Goal: Task Accomplishment & Management: Use online tool/utility

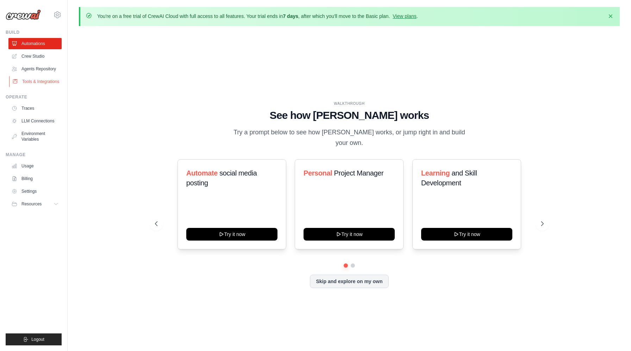
click at [36, 81] on link "Tools & Integrations" at bounding box center [35, 81] width 53 height 11
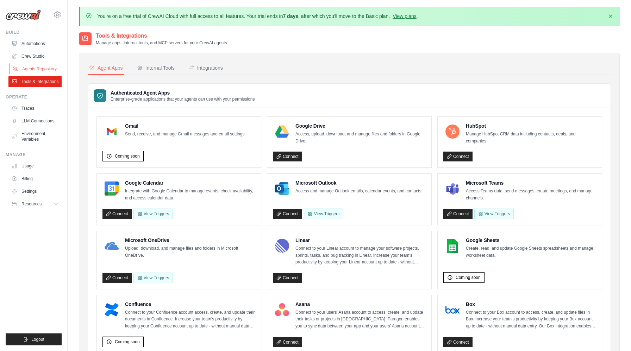
click at [51, 70] on link "Agents Repository" at bounding box center [35, 68] width 53 height 11
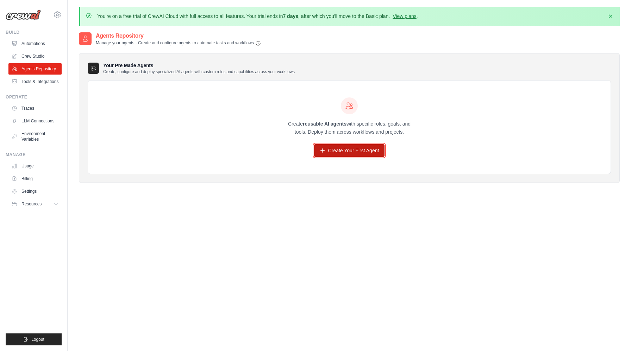
click at [353, 151] on link "Create Your First Agent" at bounding box center [349, 150] width 71 height 13
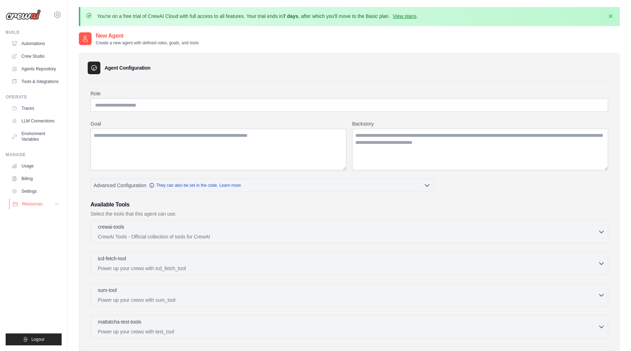
click at [33, 204] on span "Resources" at bounding box center [32, 204] width 20 height 6
click at [44, 82] on link "Tools & Integrations" at bounding box center [35, 81] width 53 height 11
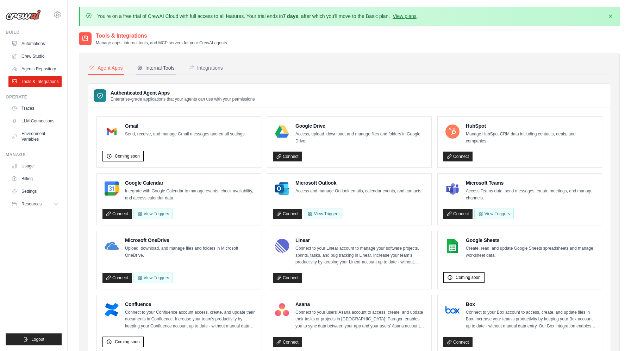
click at [153, 67] on div "Internal Tools" at bounding box center [156, 67] width 38 height 7
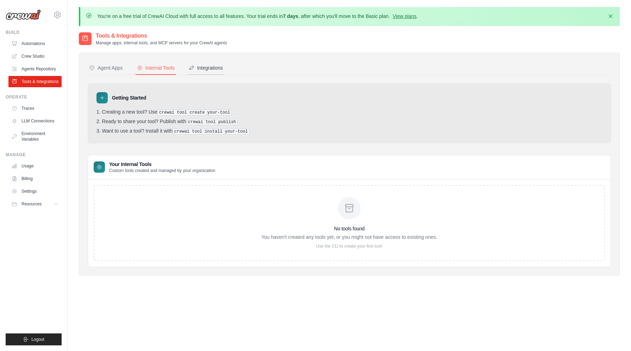
click at [202, 70] on div "Integrations" at bounding box center [206, 67] width 34 height 7
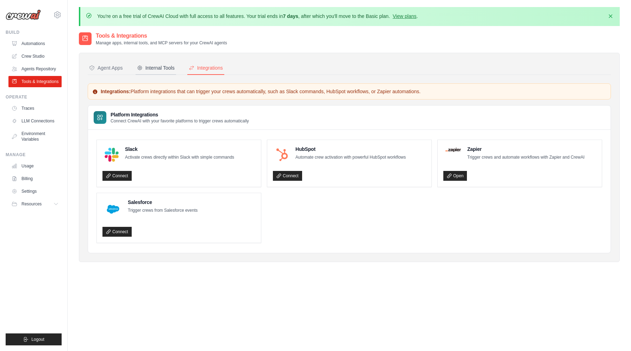
click at [159, 66] on div "Internal Tools" at bounding box center [156, 67] width 38 height 7
